Goal: Information Seeking & Learning: Find specific page/section

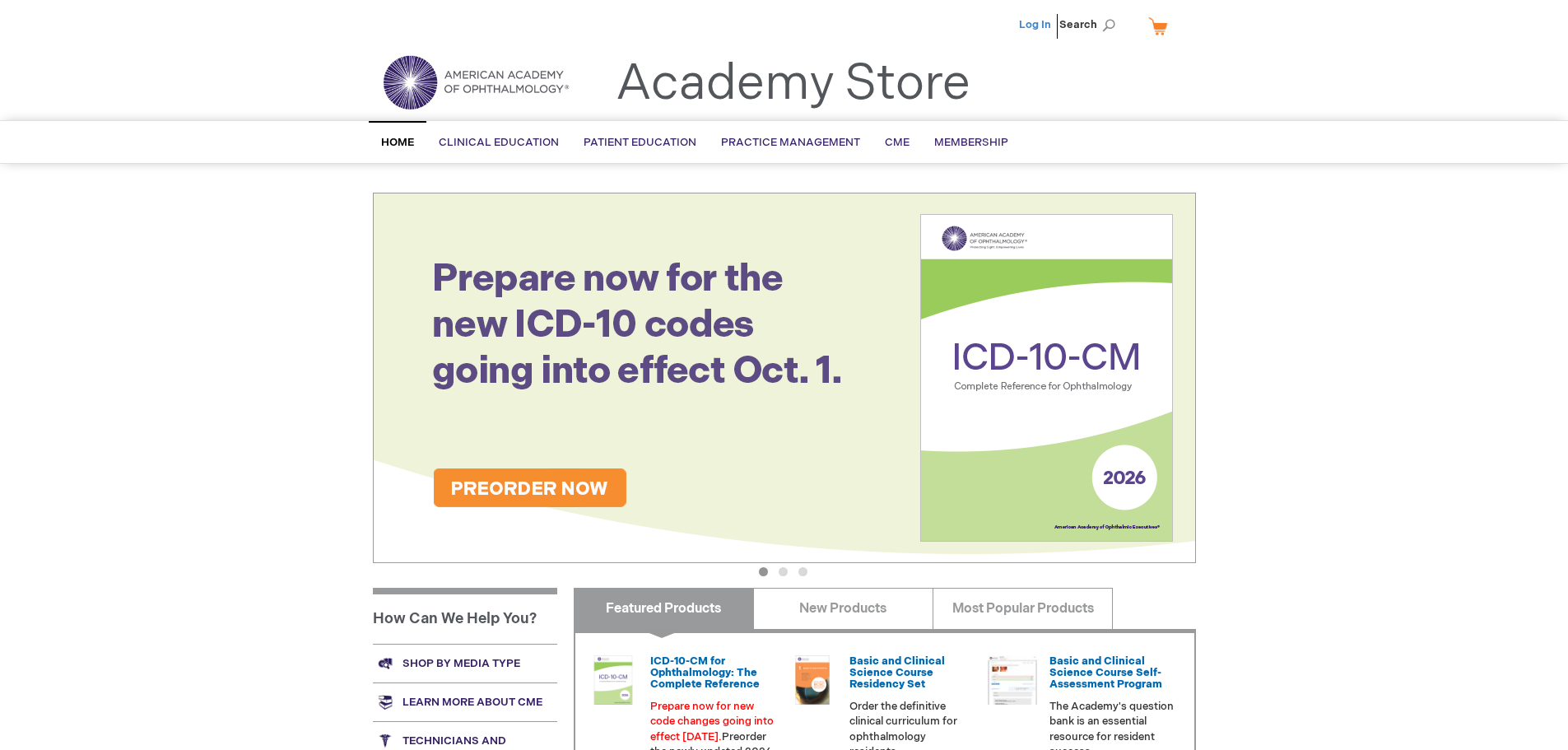
click at [1030, 27] on link "Log In" at bounding box center [1035, 24] width 32 height 13
click at [1091, 21] on span "Search" at bounding box center [1090, 25] width 62 height 33
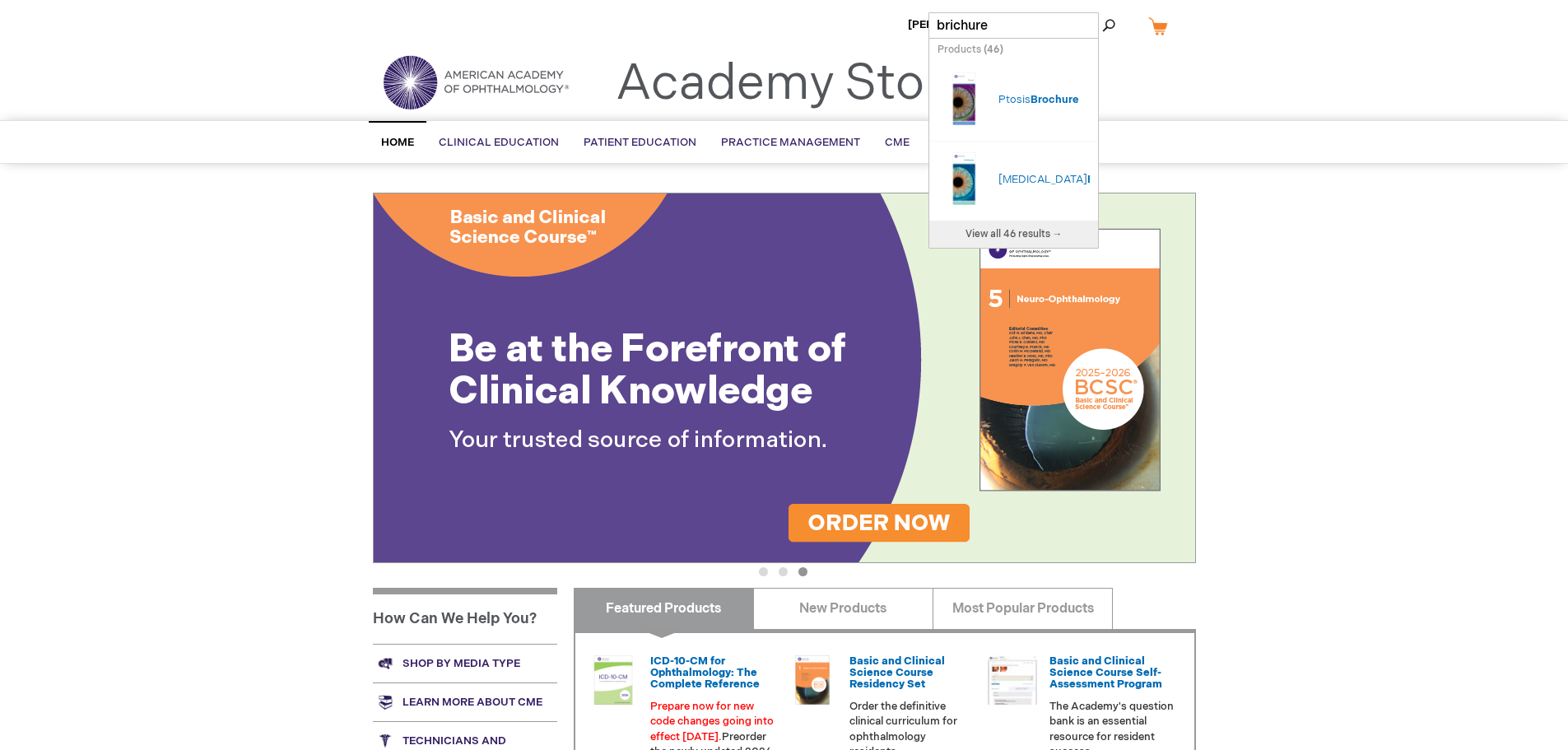
click at [954, 27] on input "brichure" at bounding box center [1013, 25] width 170 height 27
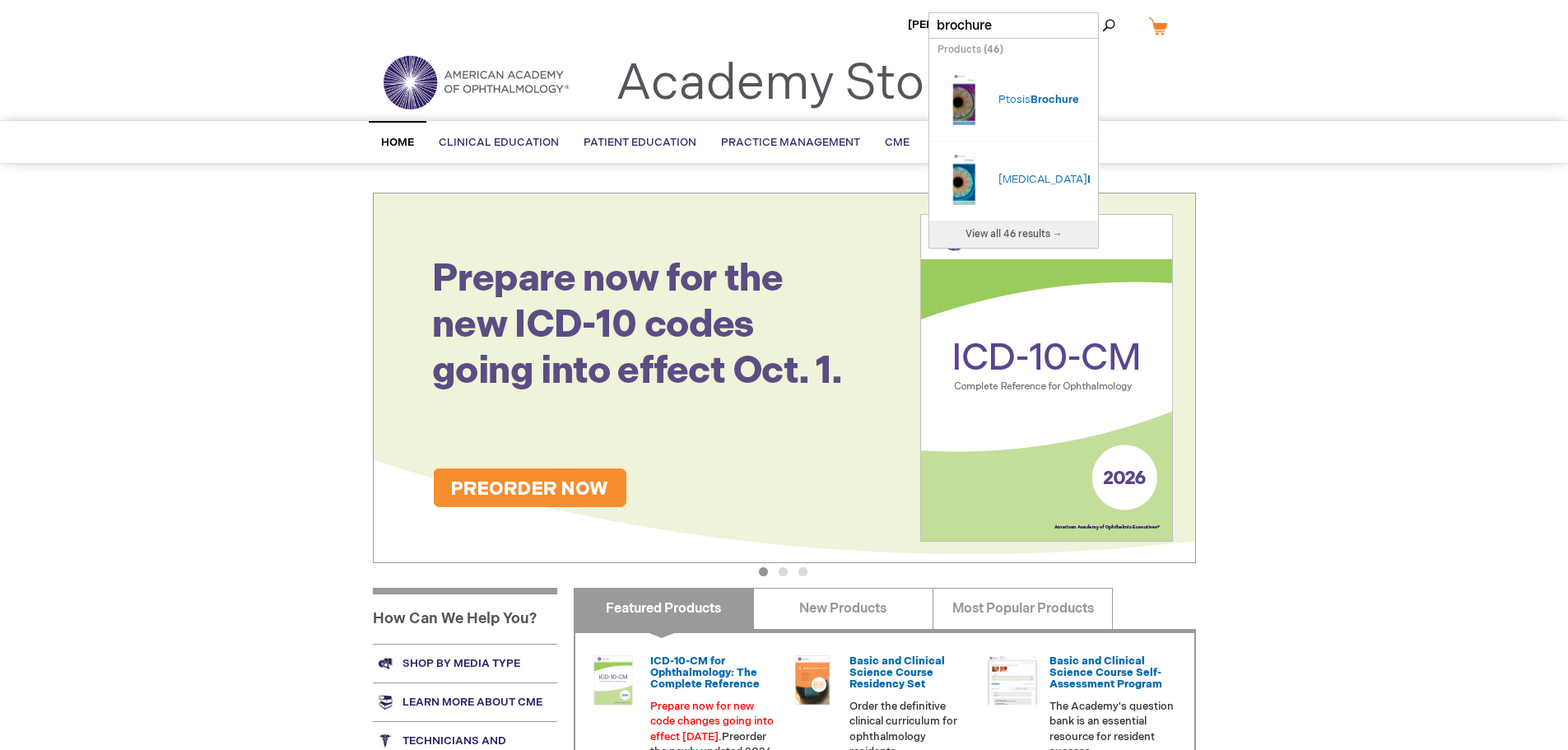
click at [1025, 23] on input "brochure" at bounding box center [1013, 25] width 170 height 27
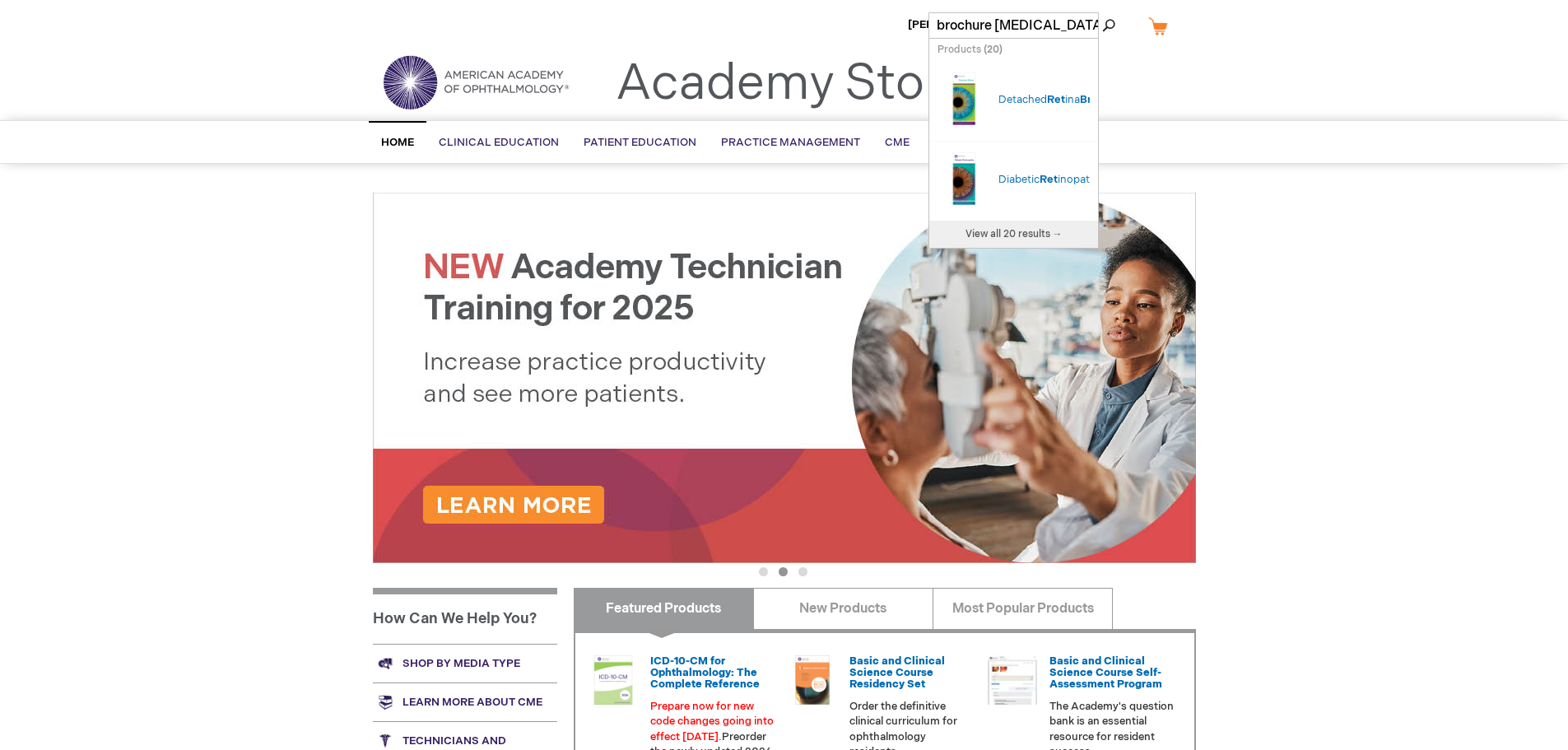
type input "brochure [MEDICAL_DATA]"
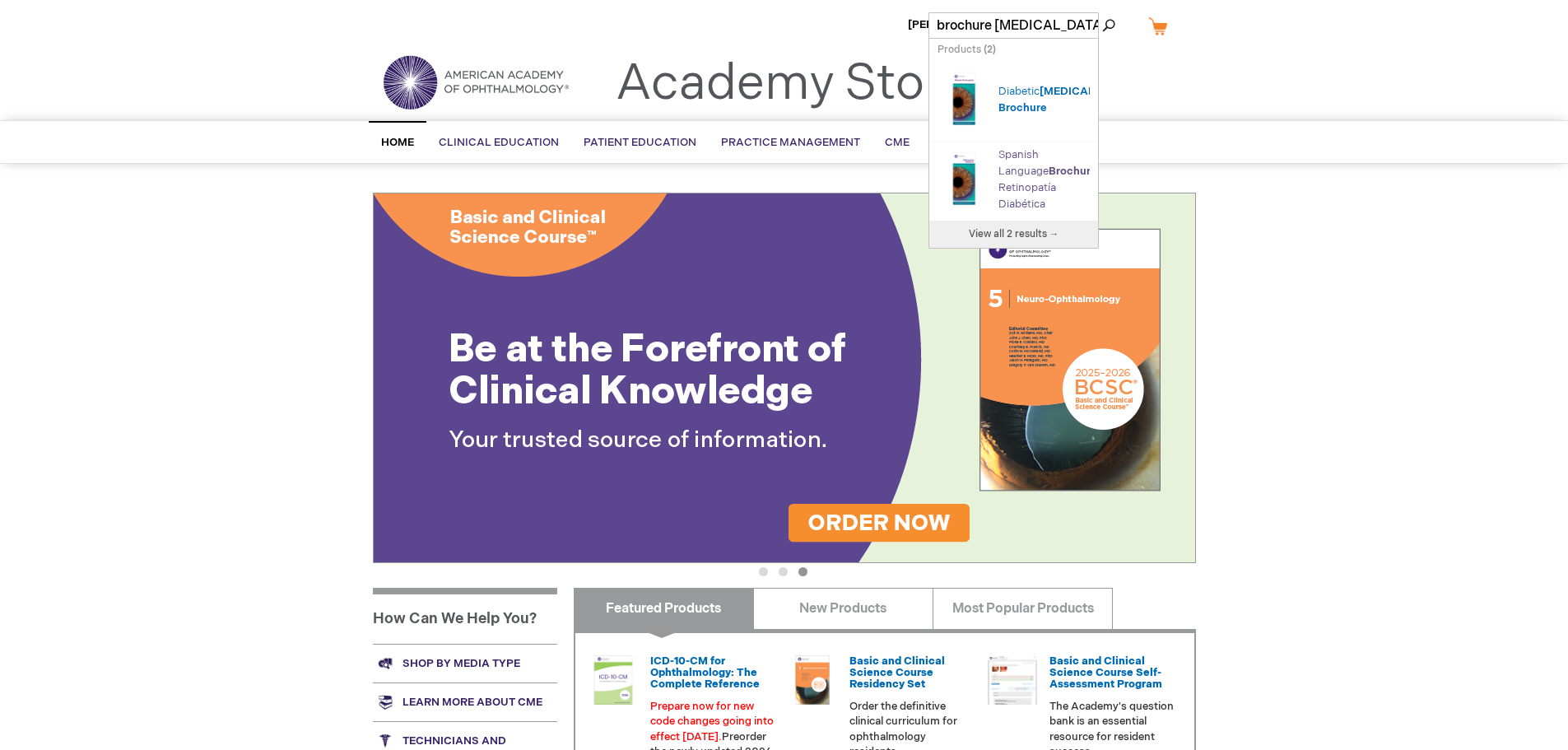
click at [1049, 178] on span "Brochure" at bounding box center [1073, 171] width 49 height 13
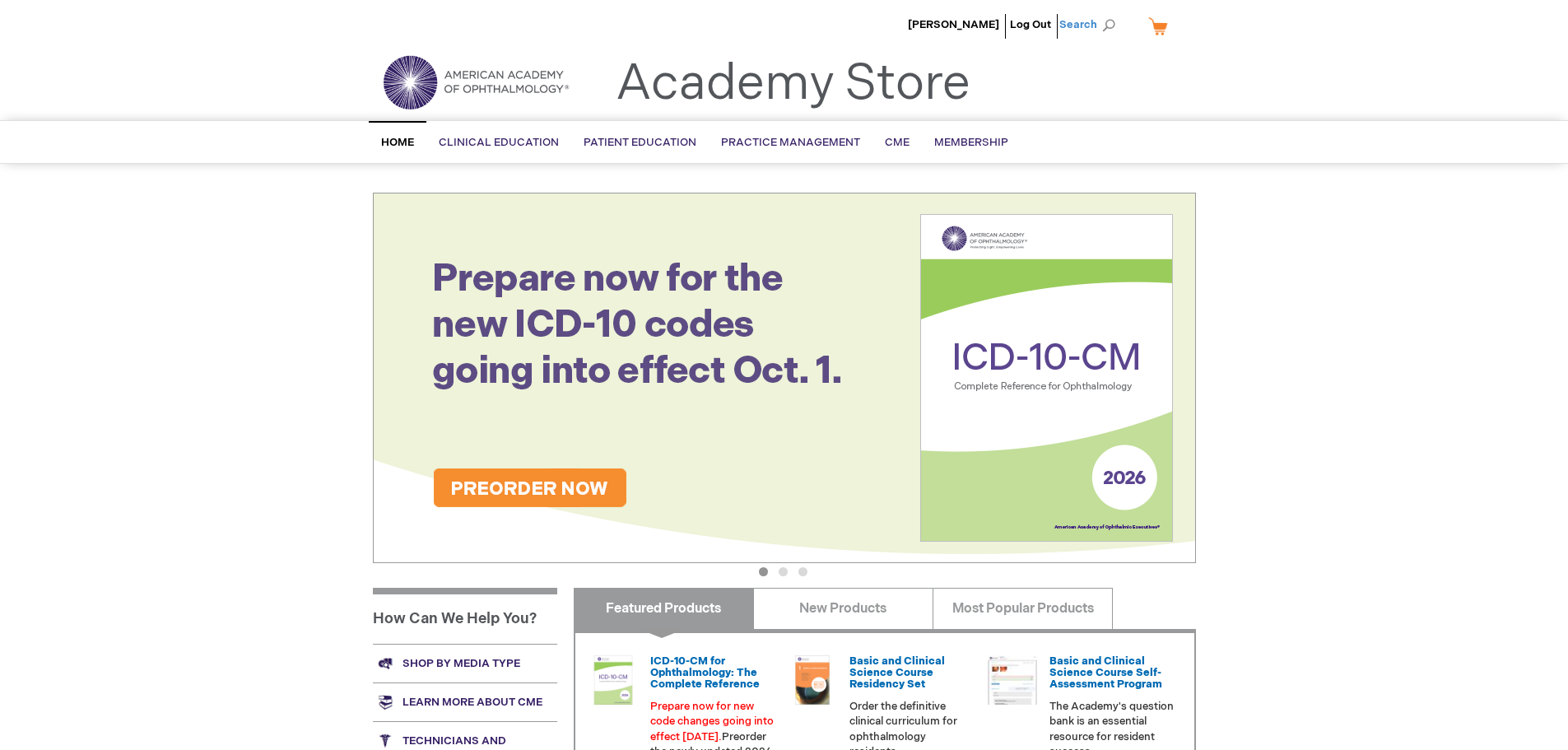
click at [1076, 25] on span "Search" at bounding box center [1090, 25] width 62 height 33
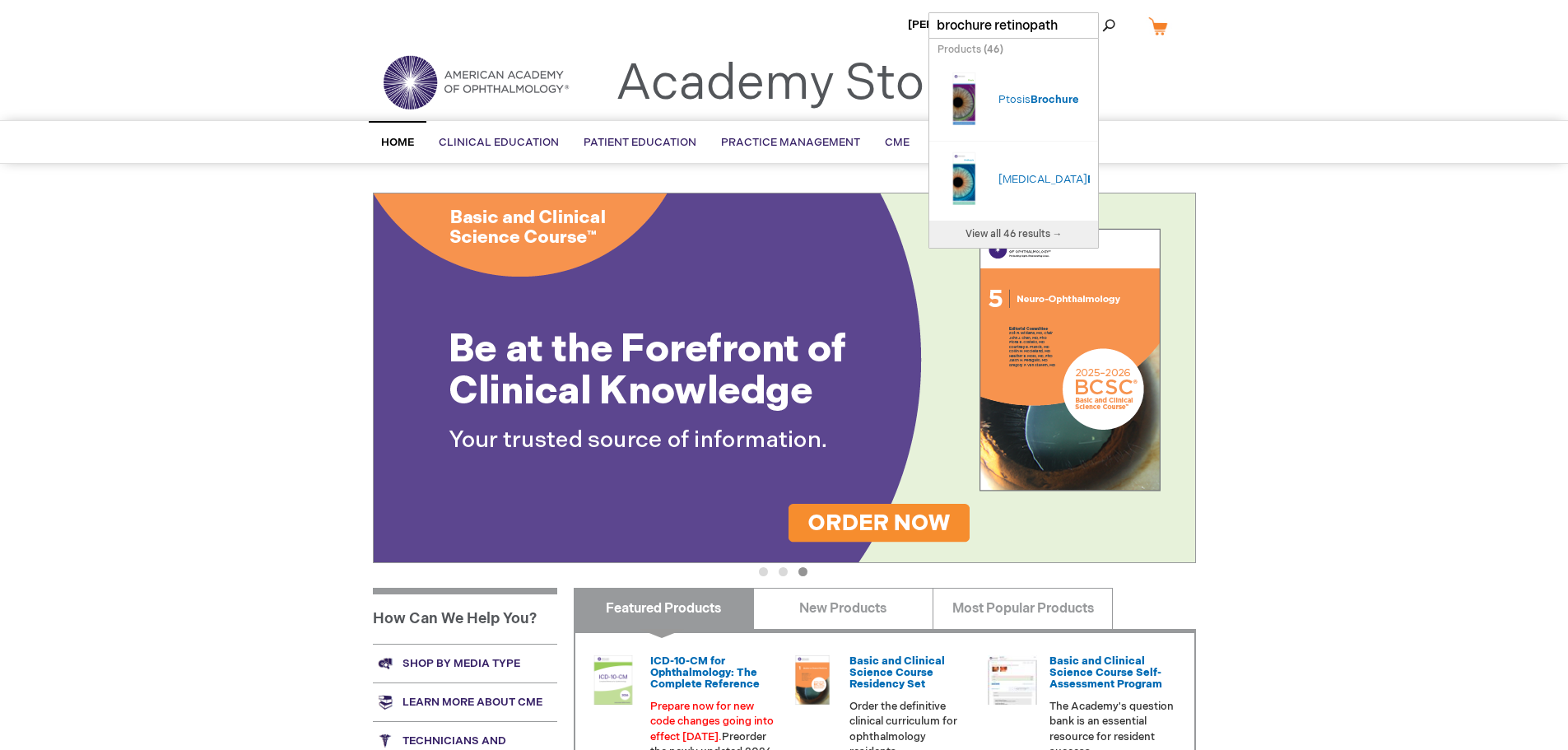
type input "brochure [MEDICAL_DATA]"
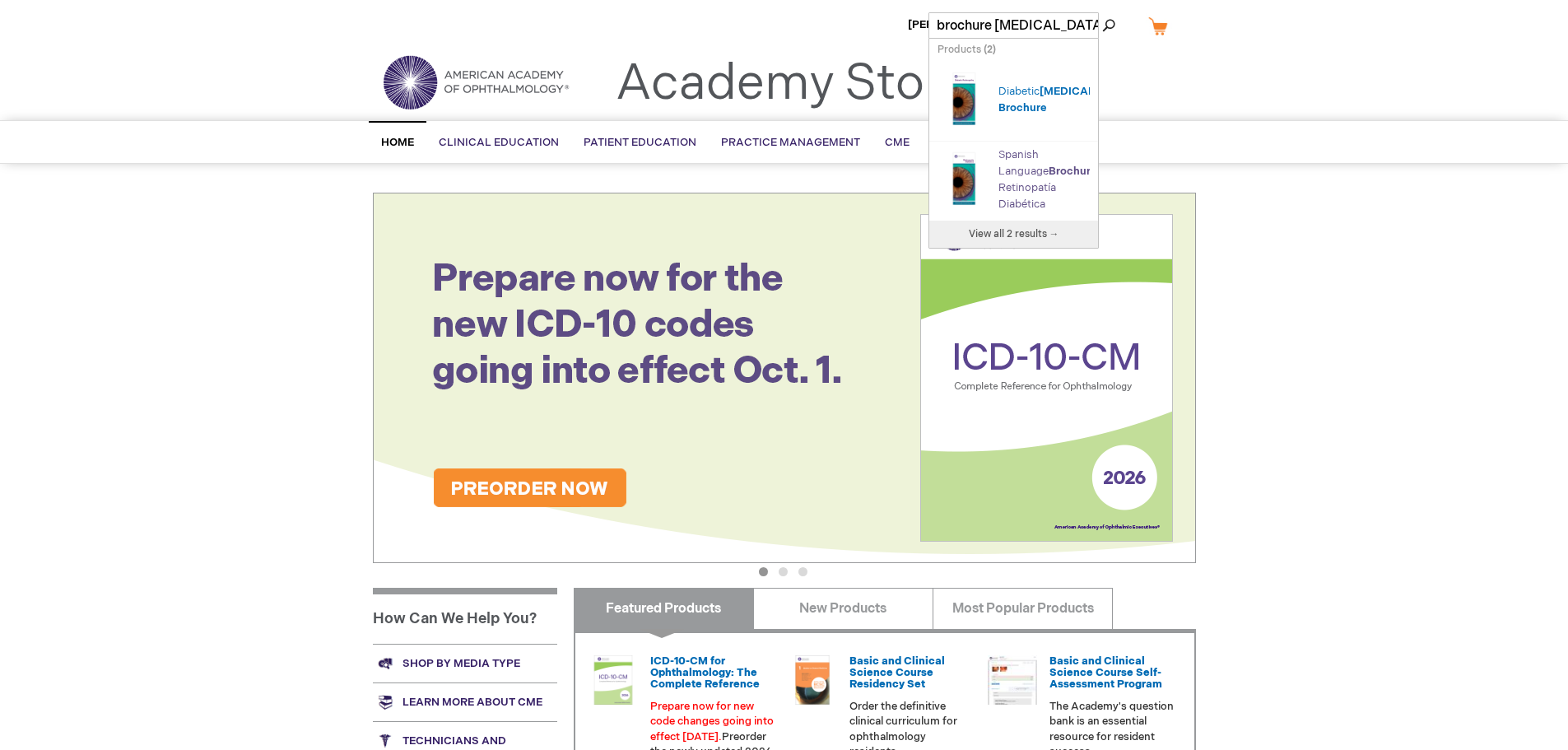
click at [1049, 178] on span "Brochure" at bounding box center [1073, 171] width 49 height 13
click at [1029, 198] on link "Spanish Language Brochure : Retinopatía Diabética" at bounding box center [1049, 179] width 101 height 62
click at [964, 187] on img "Search Autocomplete Result" at bounding box center [964, 178] width 53 height 66
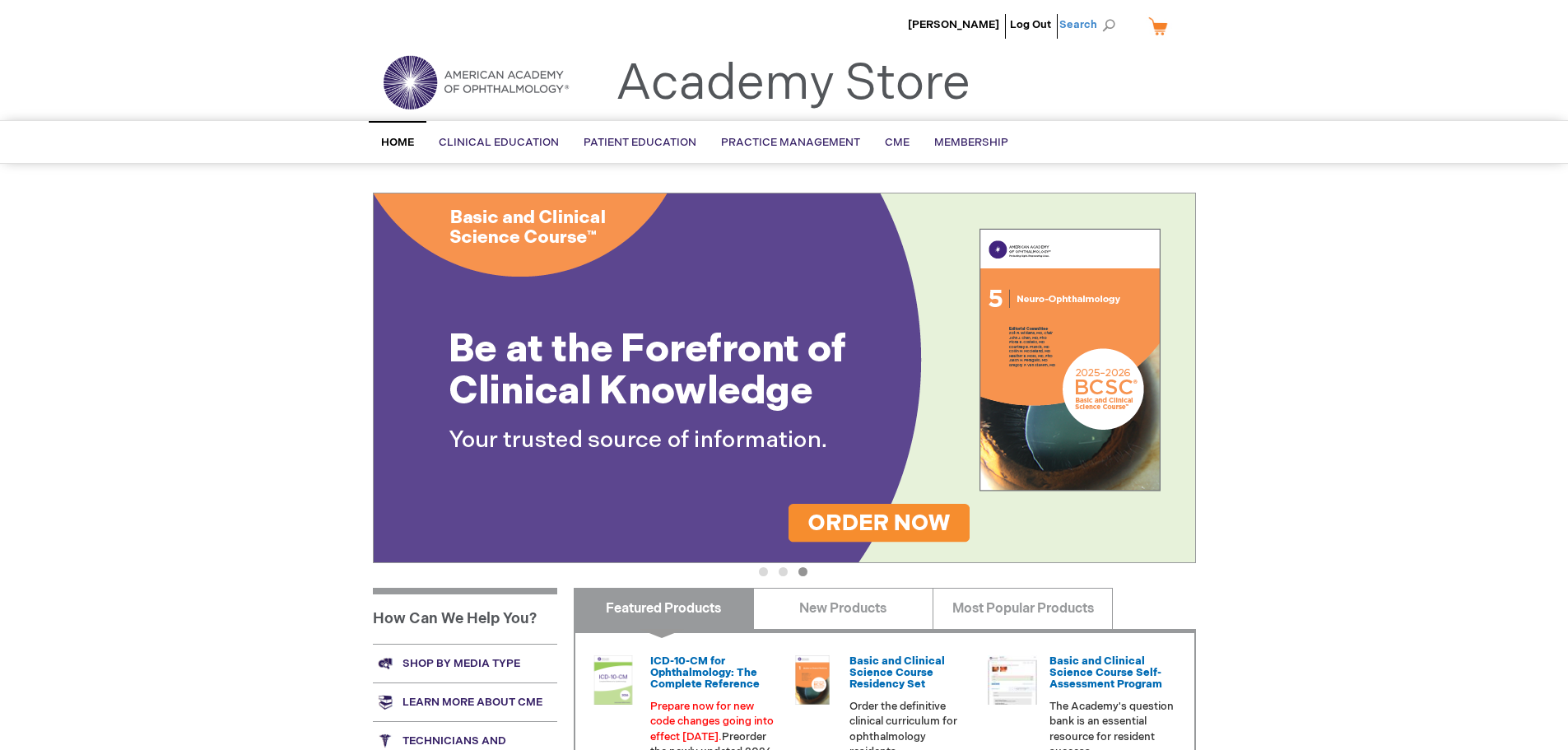
click at [1100, 22] on span "Search" at bounding box center [1090, 25] width 62 height 33
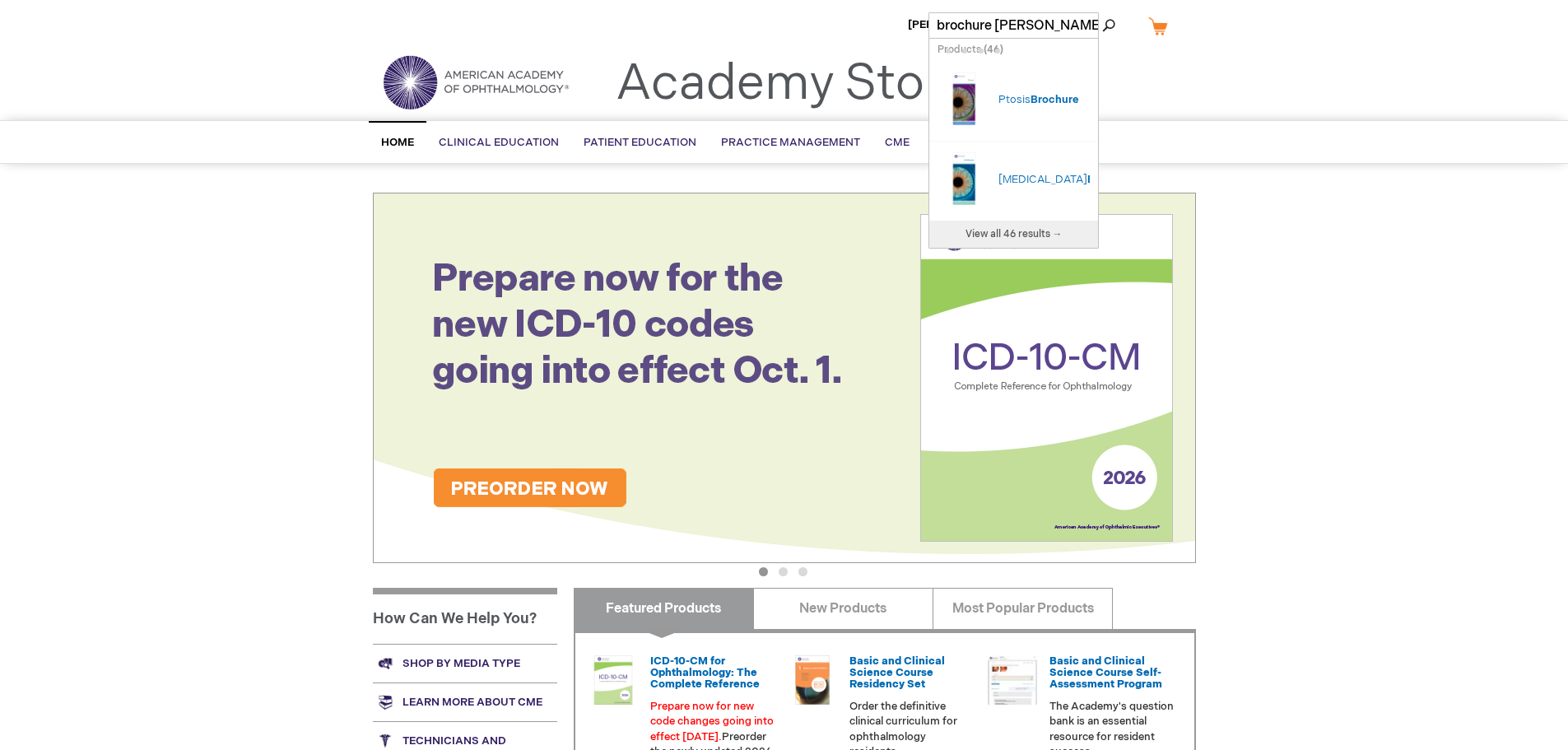
type input "brochure degenera"
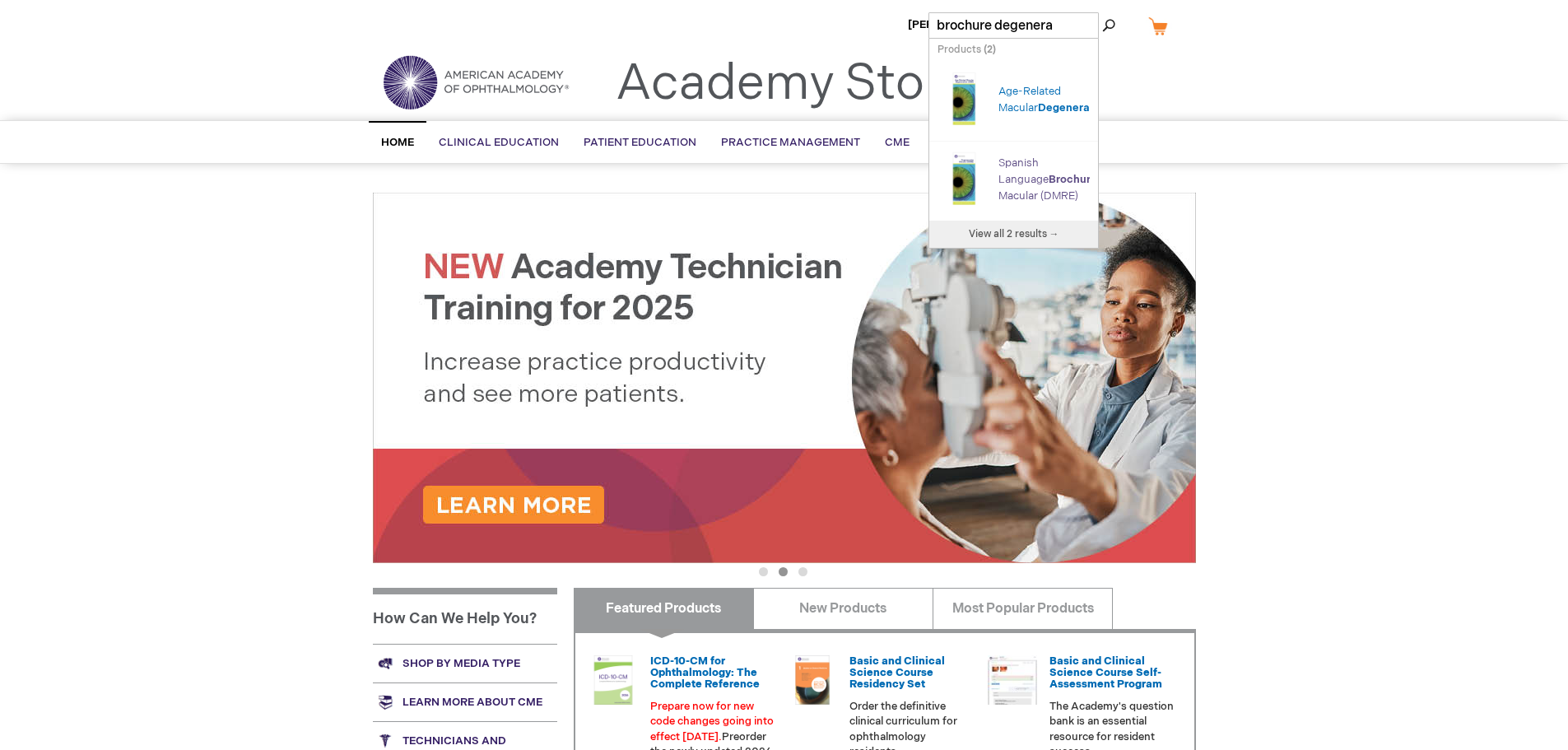
click at [1099, 186] on span "Degenera" at bounding box center [1125, 179] width 52 height 13
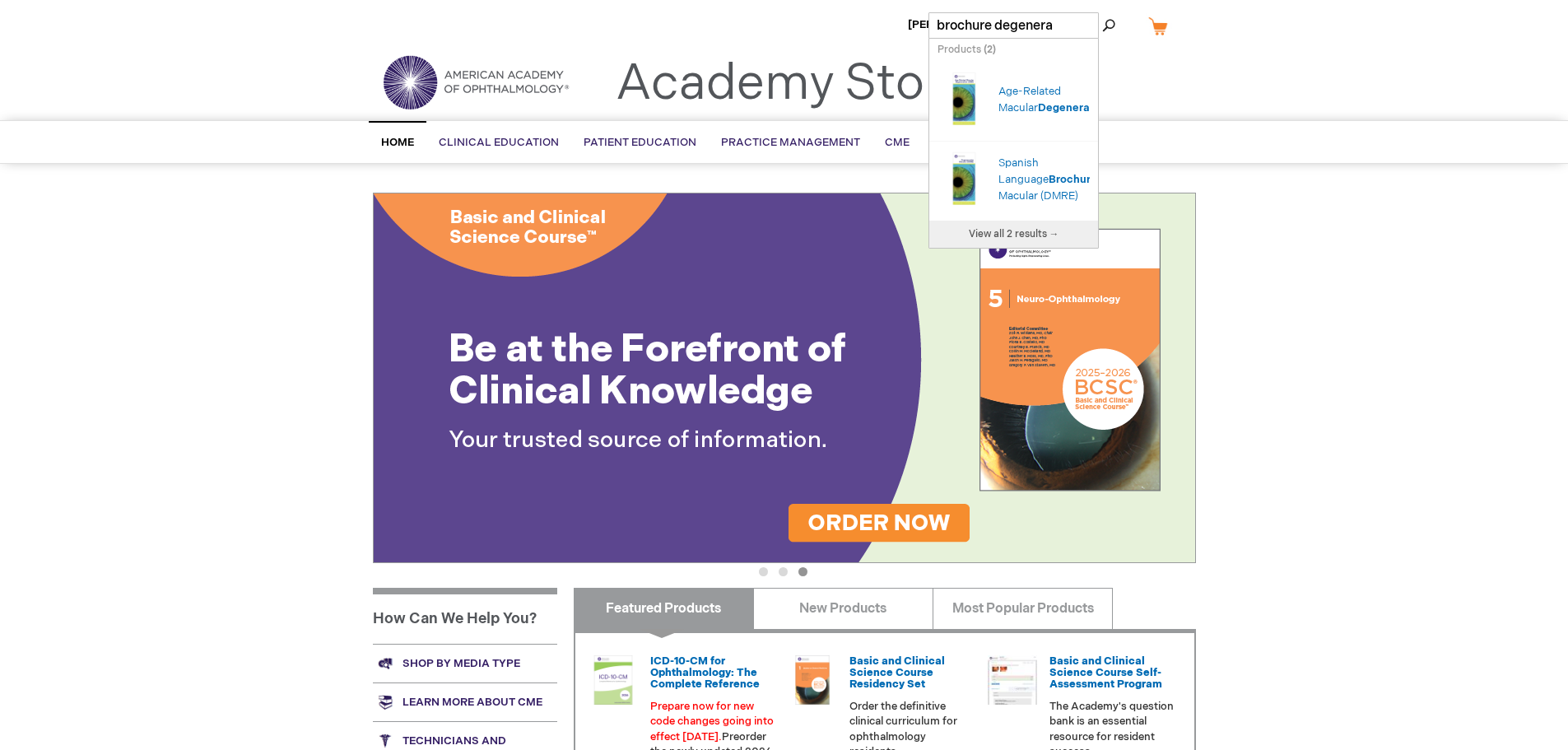
click at [1034, 204] on div "Spanish Language Brochure : Degenera ción Macular (DMRE)" at bounding box center [1044, 180] width 91 height 50
click at [964, 210] on img "Search Autocomplete Result" at bounding box center [964, 178] width 53 height 66
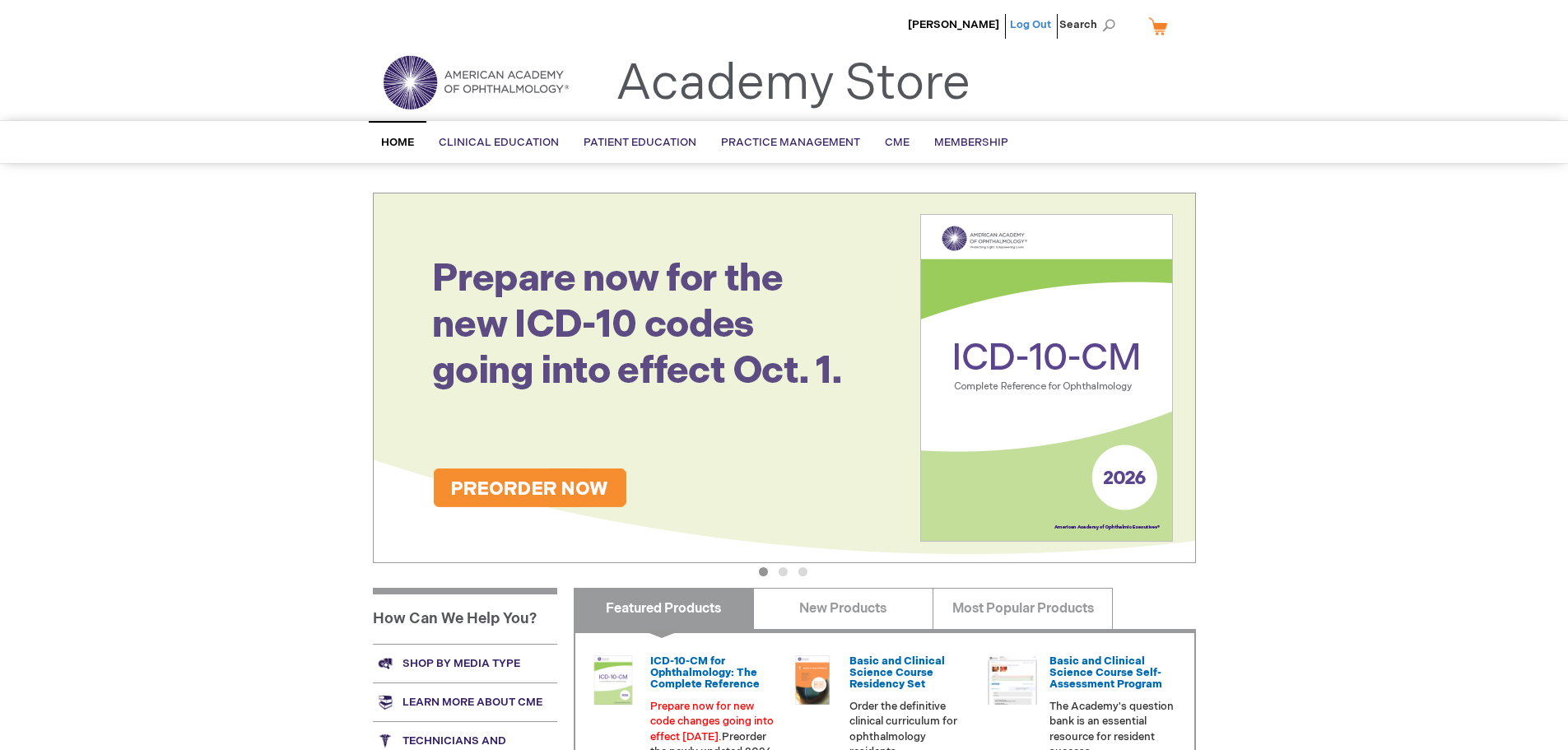
click at [1030, 21] on link "Log Out" at bounding box center [1030, 24] width 41 height 13
